Goal: Task Accomplishment & Management: Manage account settings

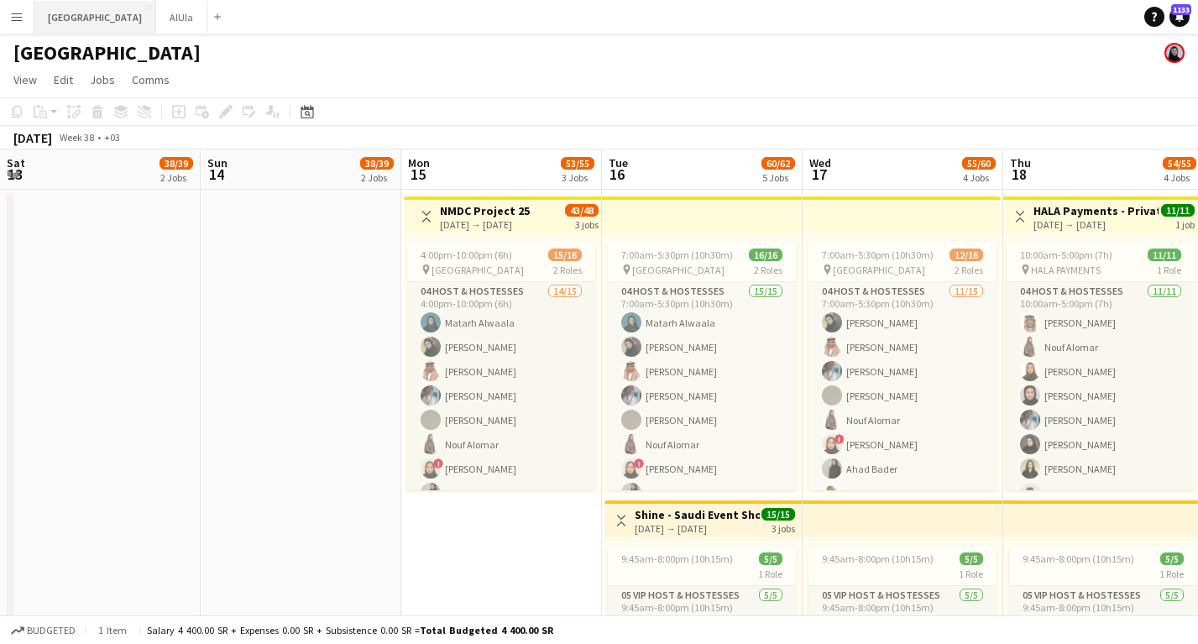
scroll to position [0, 572]
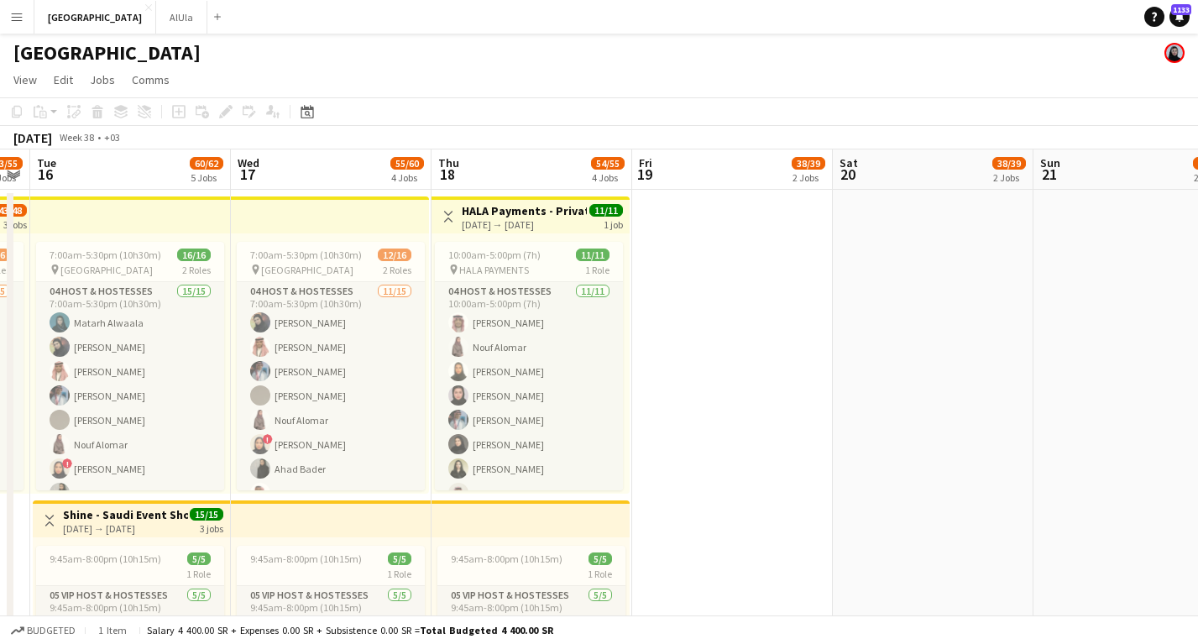
click at [23, 17] on button "Menu" at bounding box center [17, 17] width 34 height 34
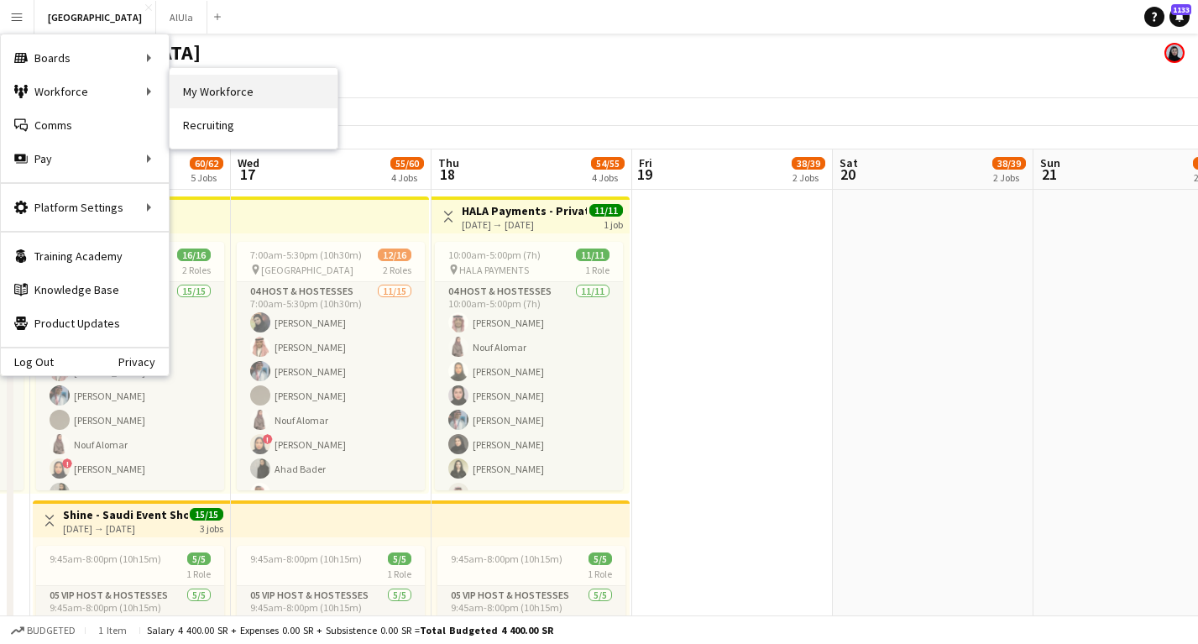
click at [197, 82] on link "My Workforce" at bounding box center [254, 92] width 168 height 34
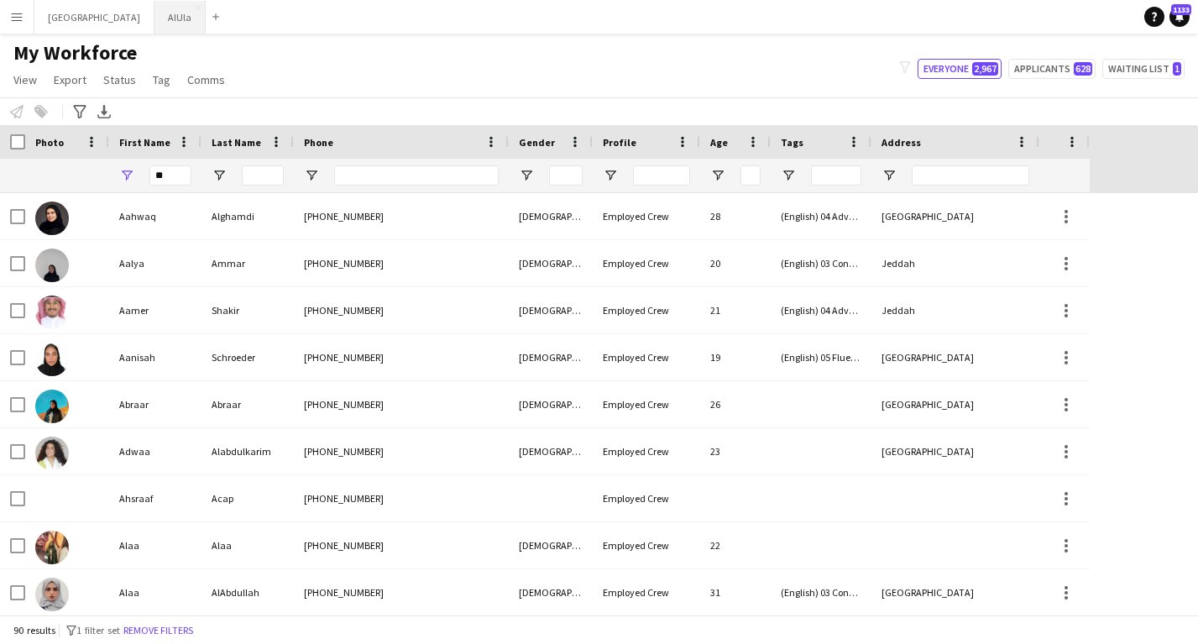
click at [154, 21] on button "AlUla Close" at bounding box center [179, 17] width 51 height 33
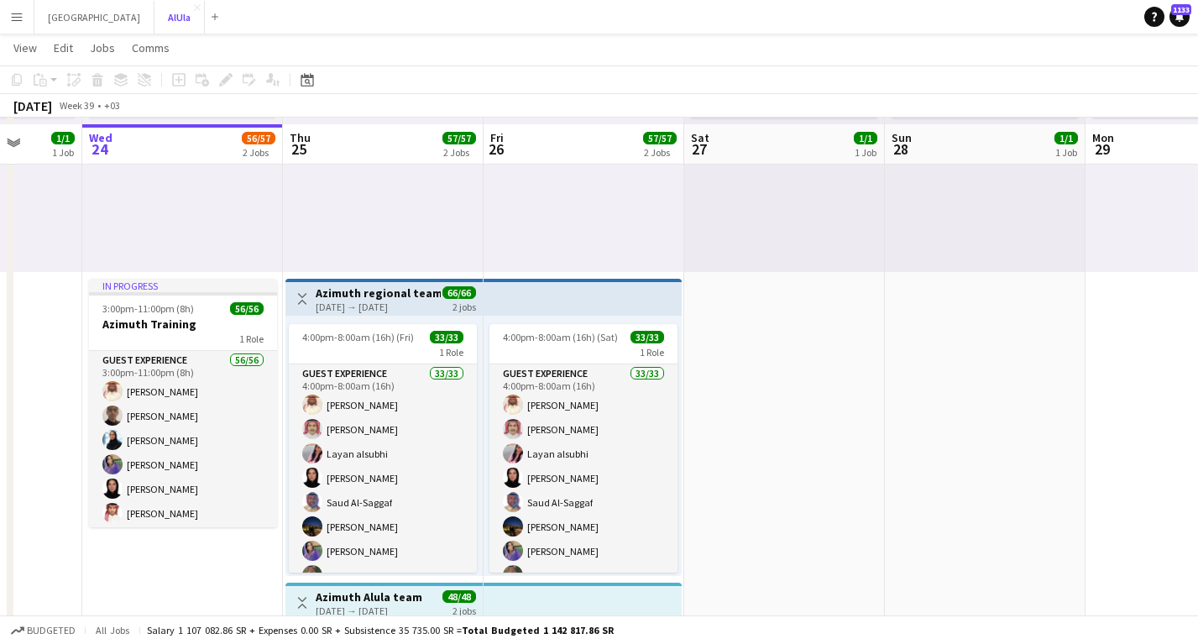
scroll to position [233, 0]
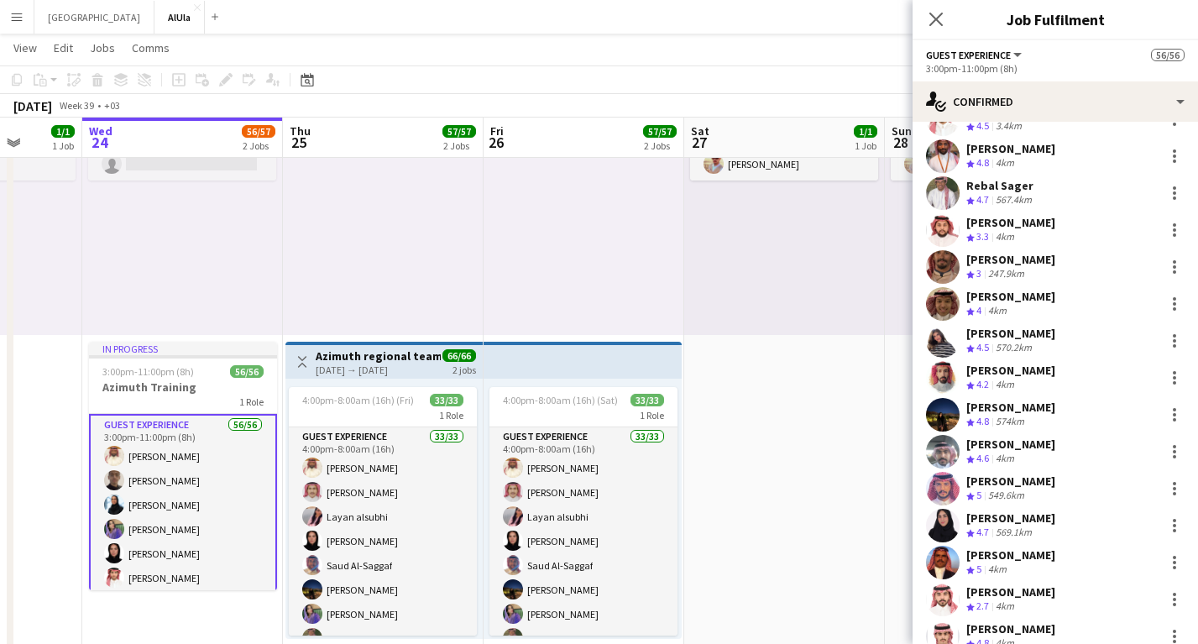
scroll to position [531, 0]
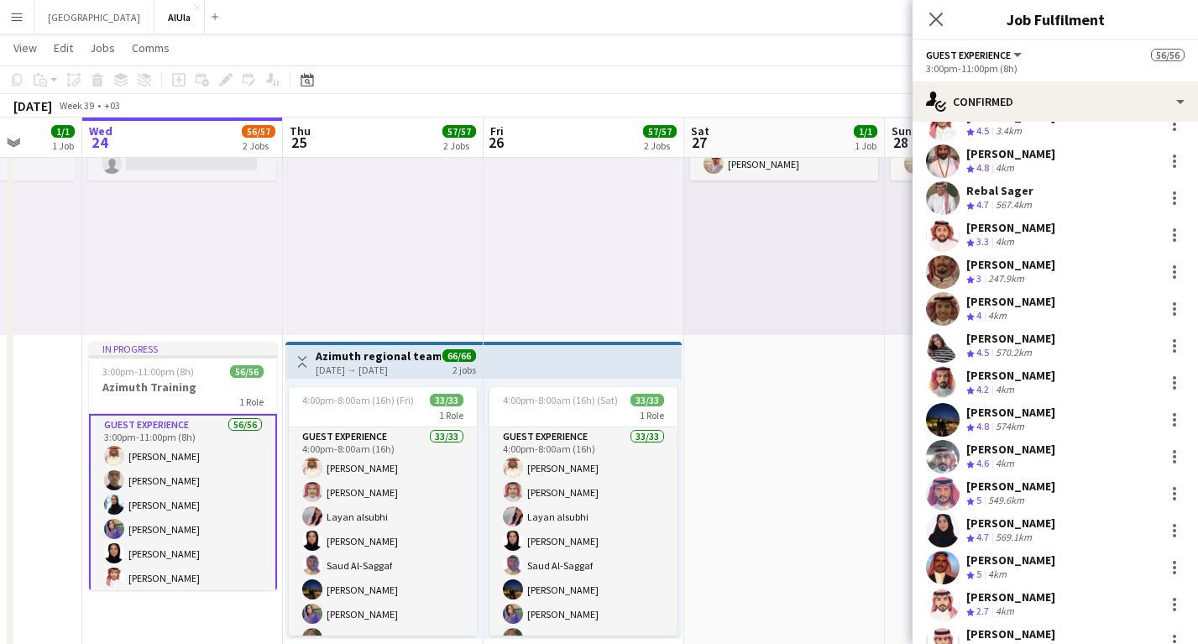
click at [1023, 345] on div "[PERSON_NAME] Crew rating 4.5 570.2km" at bounding box center [1010, 345] width 89 height 29
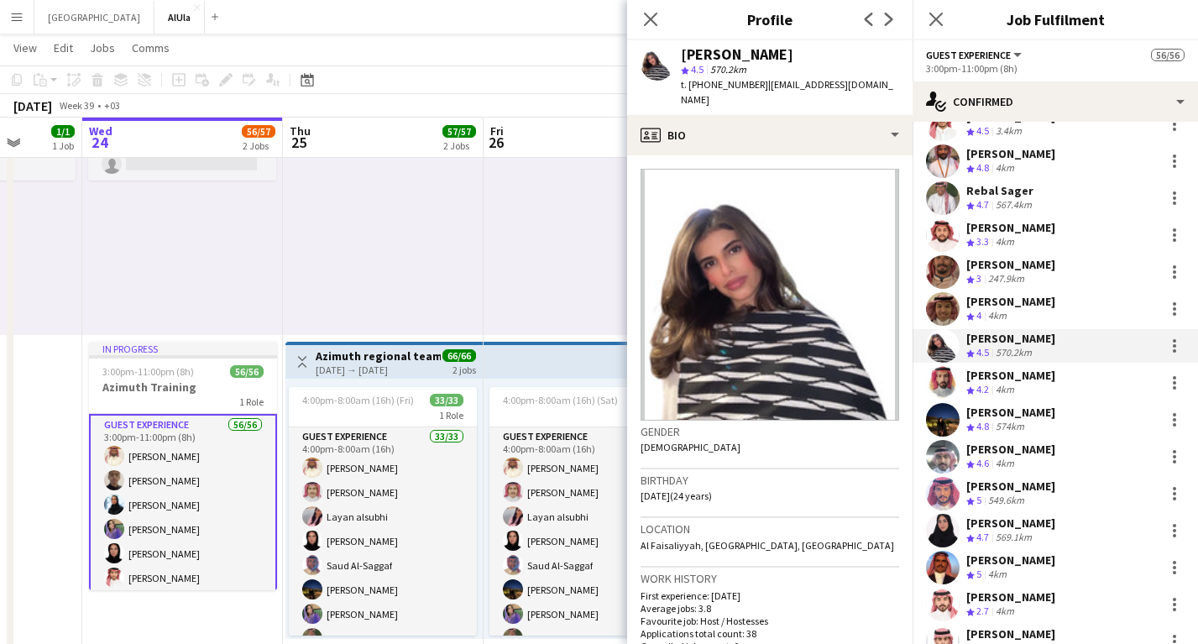
click at [491, 120] on app-board-header-date "Fri 26 57/57 2 Jobs" at bounding box center [584, 138] width 201 height 40
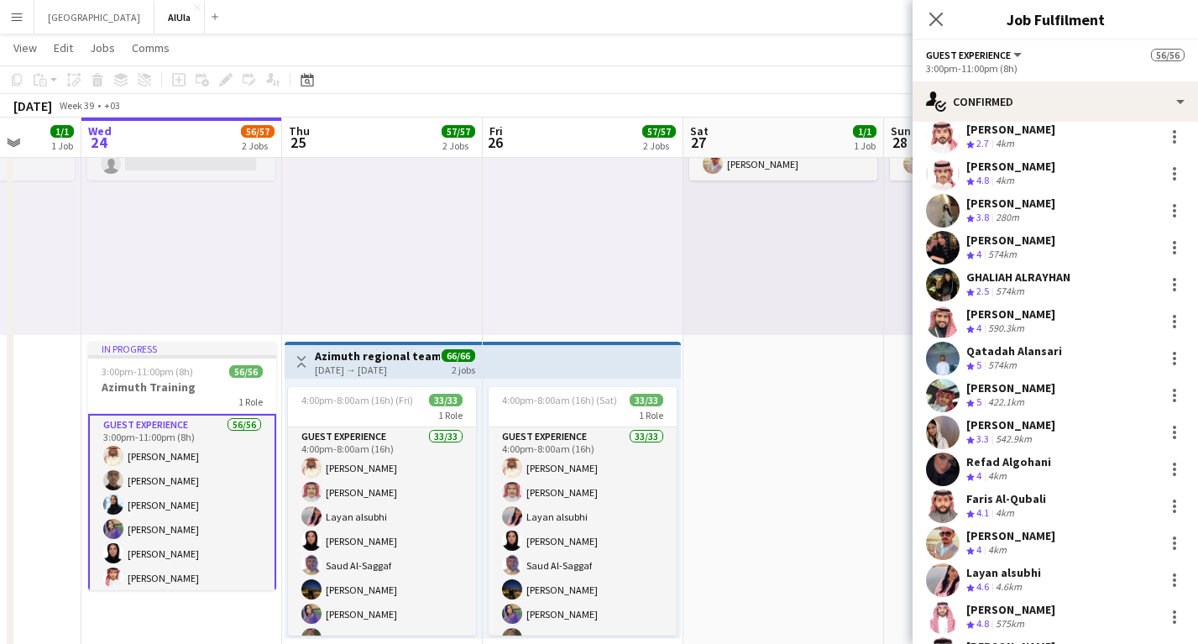
scroll to position [1024, 0]
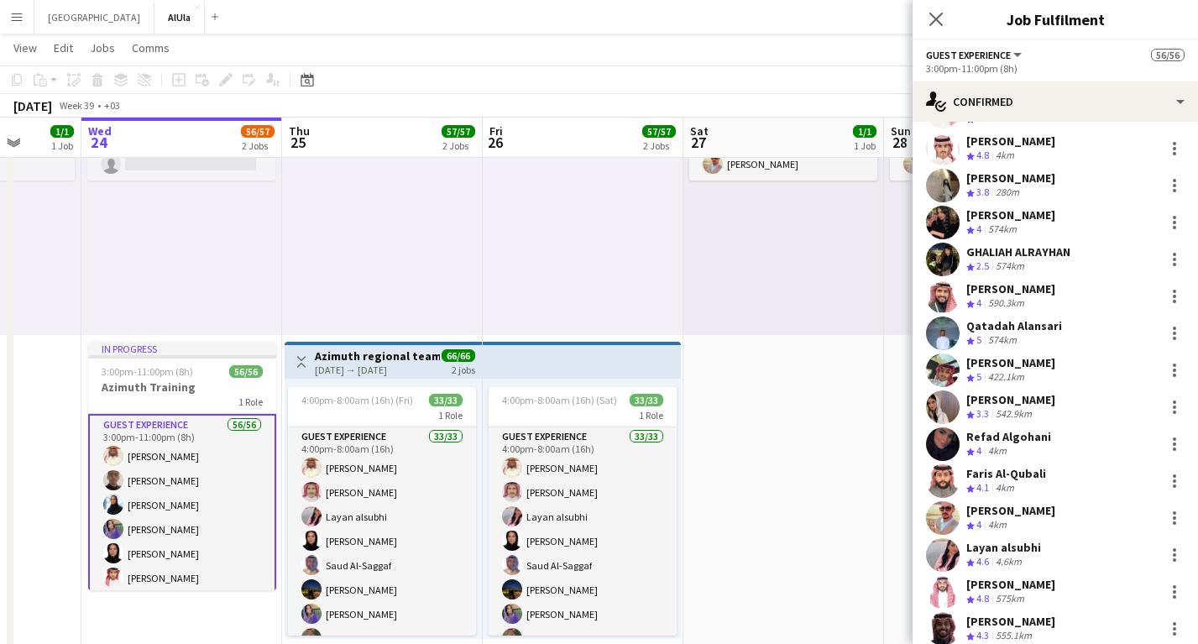
click at [999, 438] on div "Refad Algohani" at bounding box center [1008, 436] width 85 height 15
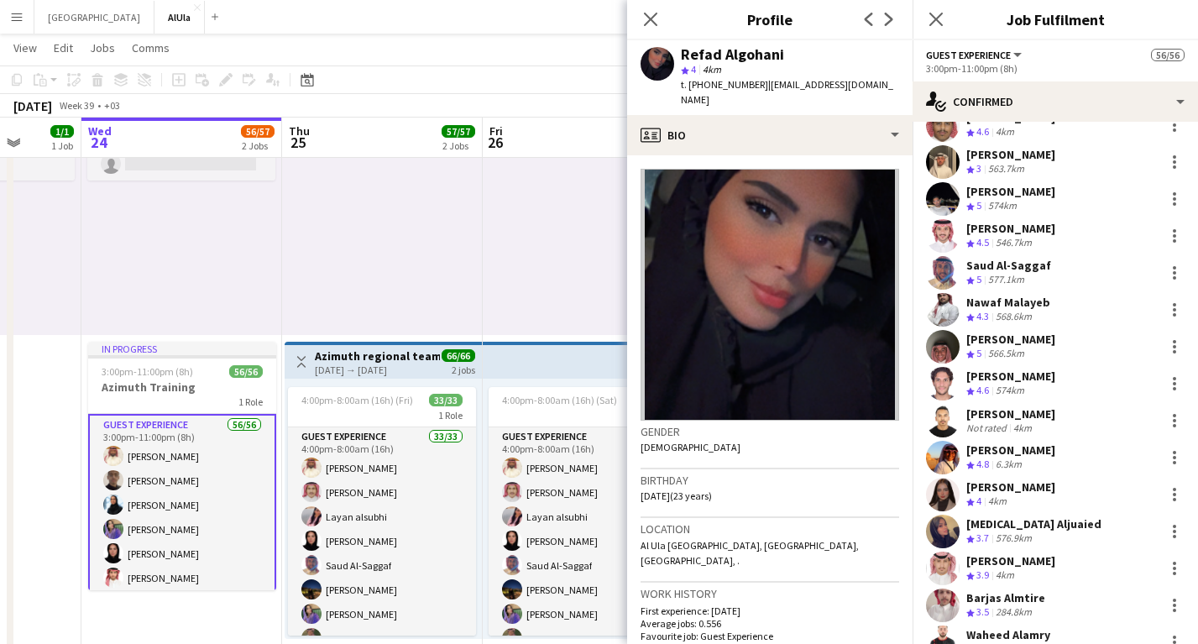
scroll to position [1642, 0]
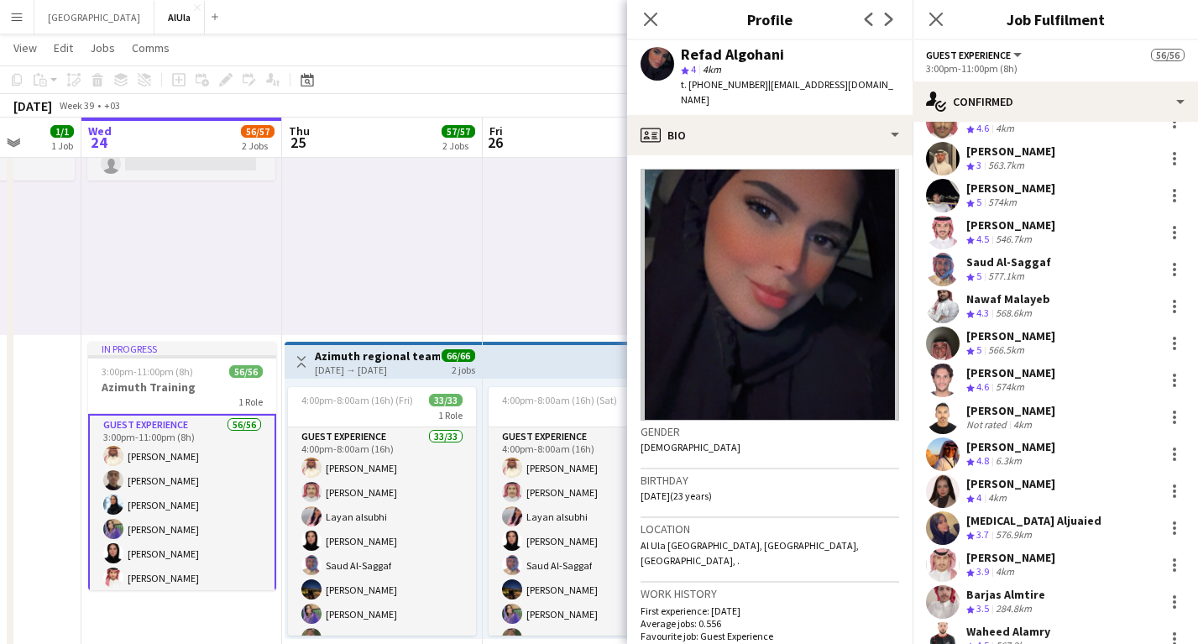
click at [994, 489] on div "[PERSON_NAME]" at bounding box center [1010, 483] width 89 height 15
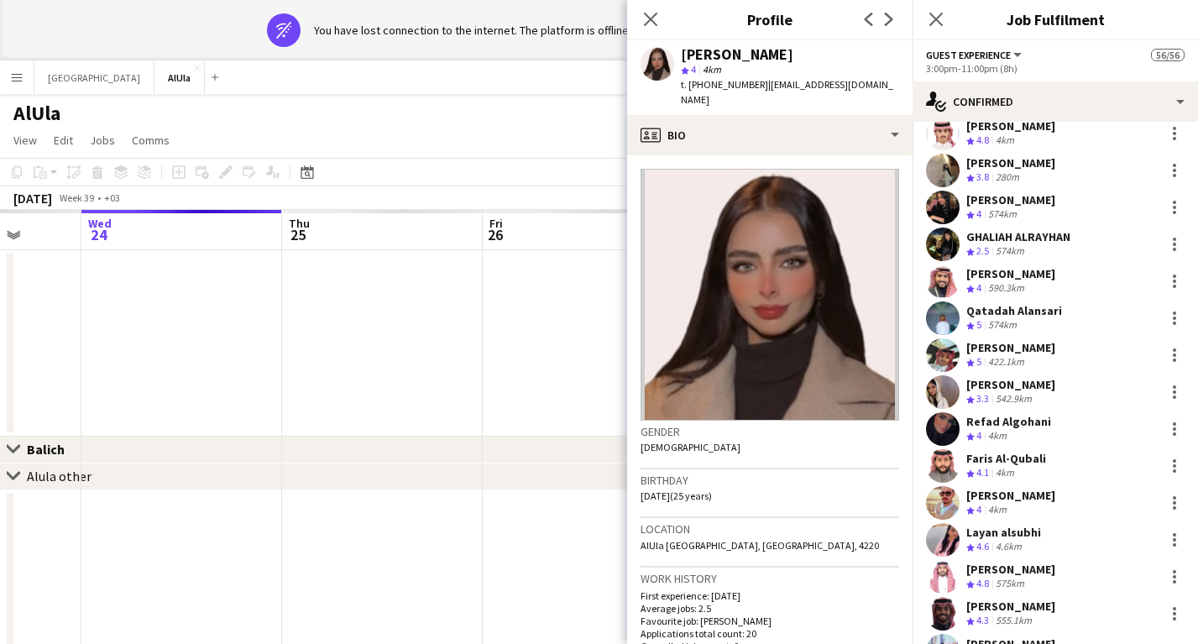
scroll to position [1041, 0]
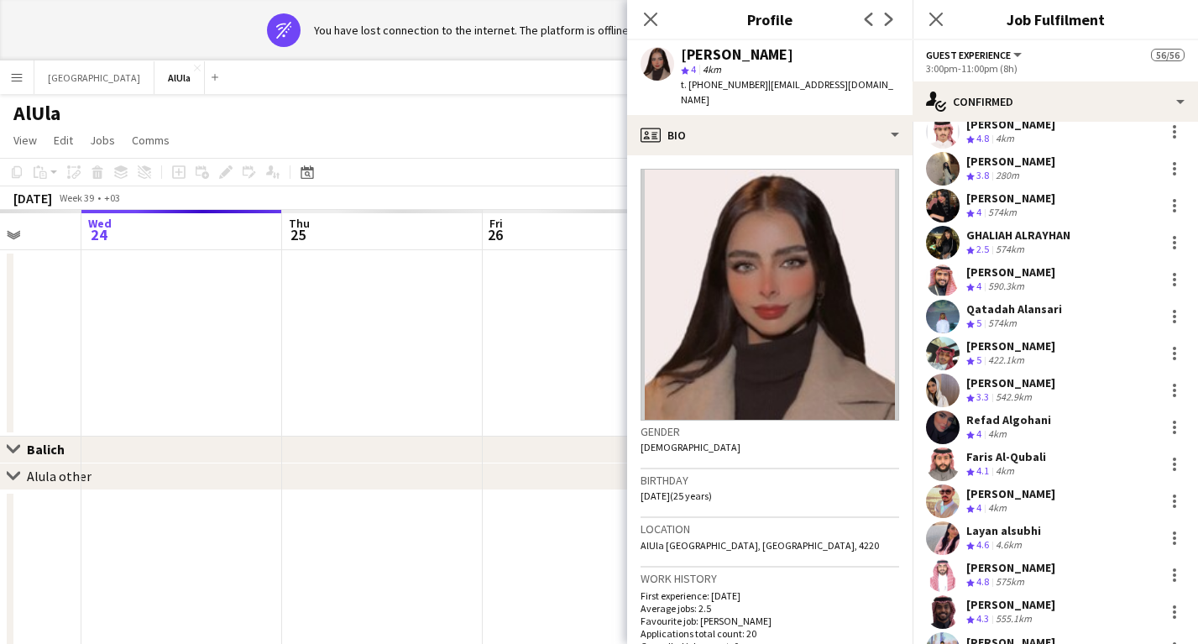
click at [1019, 282] on div "590.3km" at bounding box center [1006, 287] width 43 height 14
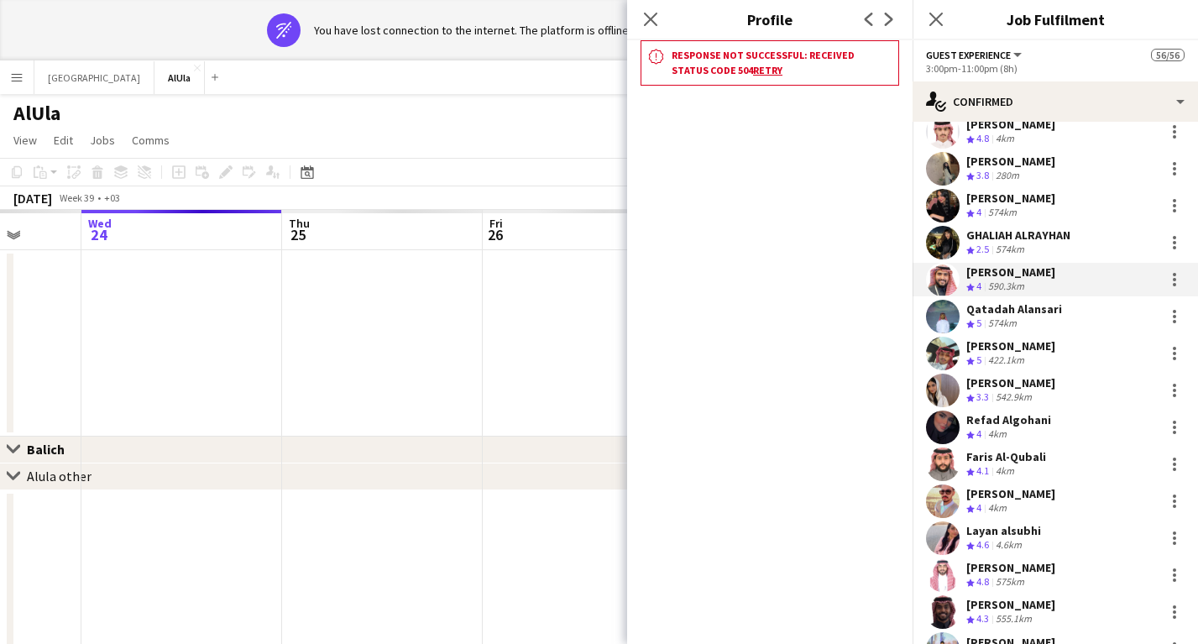
click at [1019, 282] on div "590.3km" at bounding box center [1006, 287] width 43 height 14
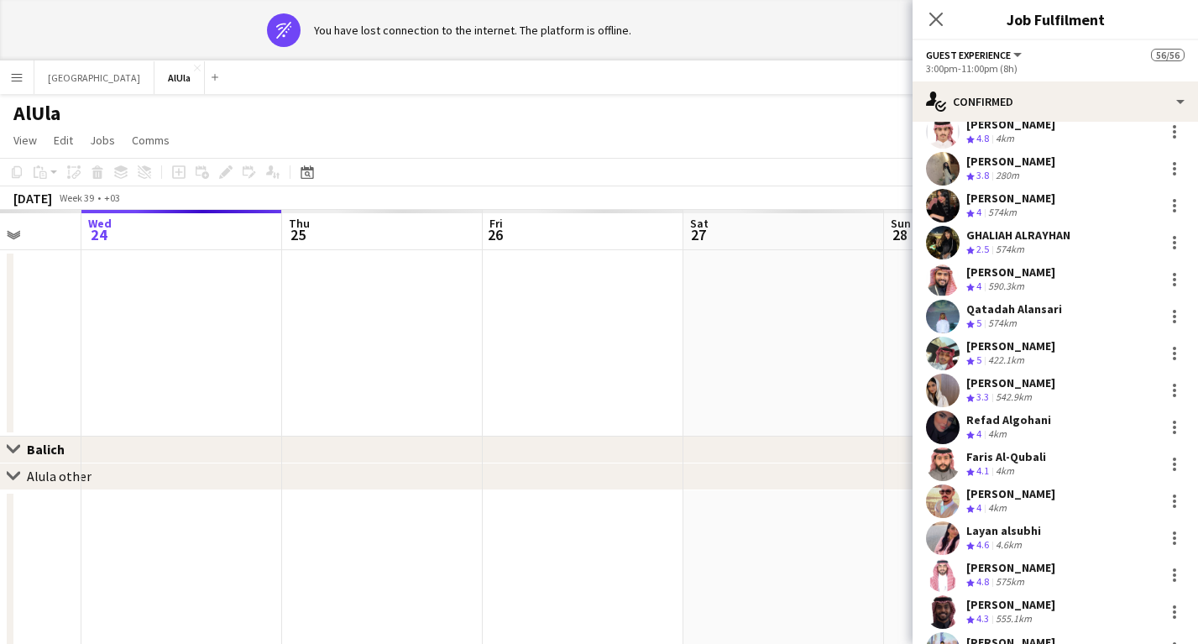
click at [1017, 282] on div "590.3km" at bounding box center [1006, 287] width 43 height 14
